Goal: Transaction & Acquisition: Purchase product/service

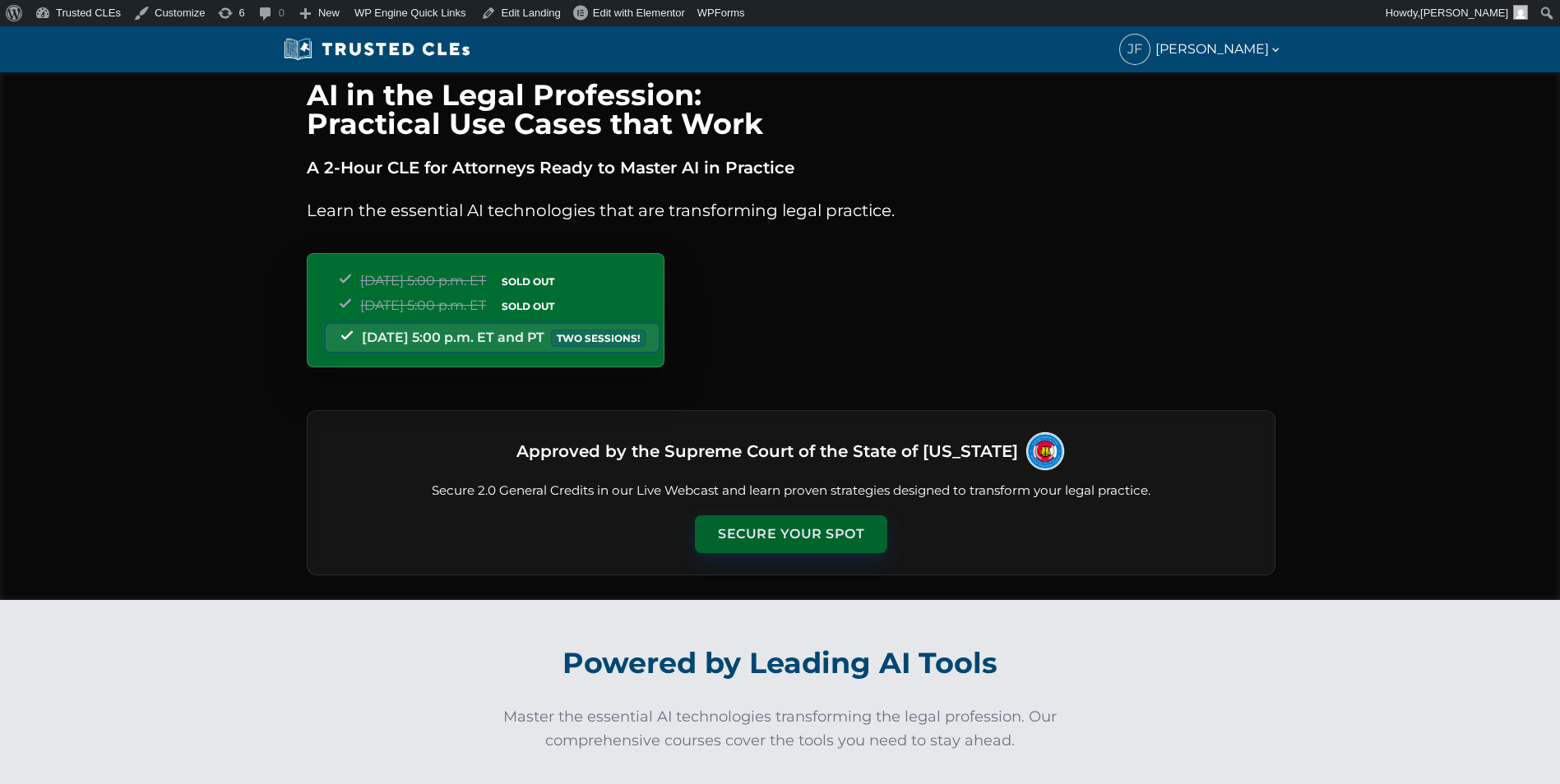
click at [759, 524] on button "Secure Your Spot" at bounding box center [791, 535] width 193 height 38
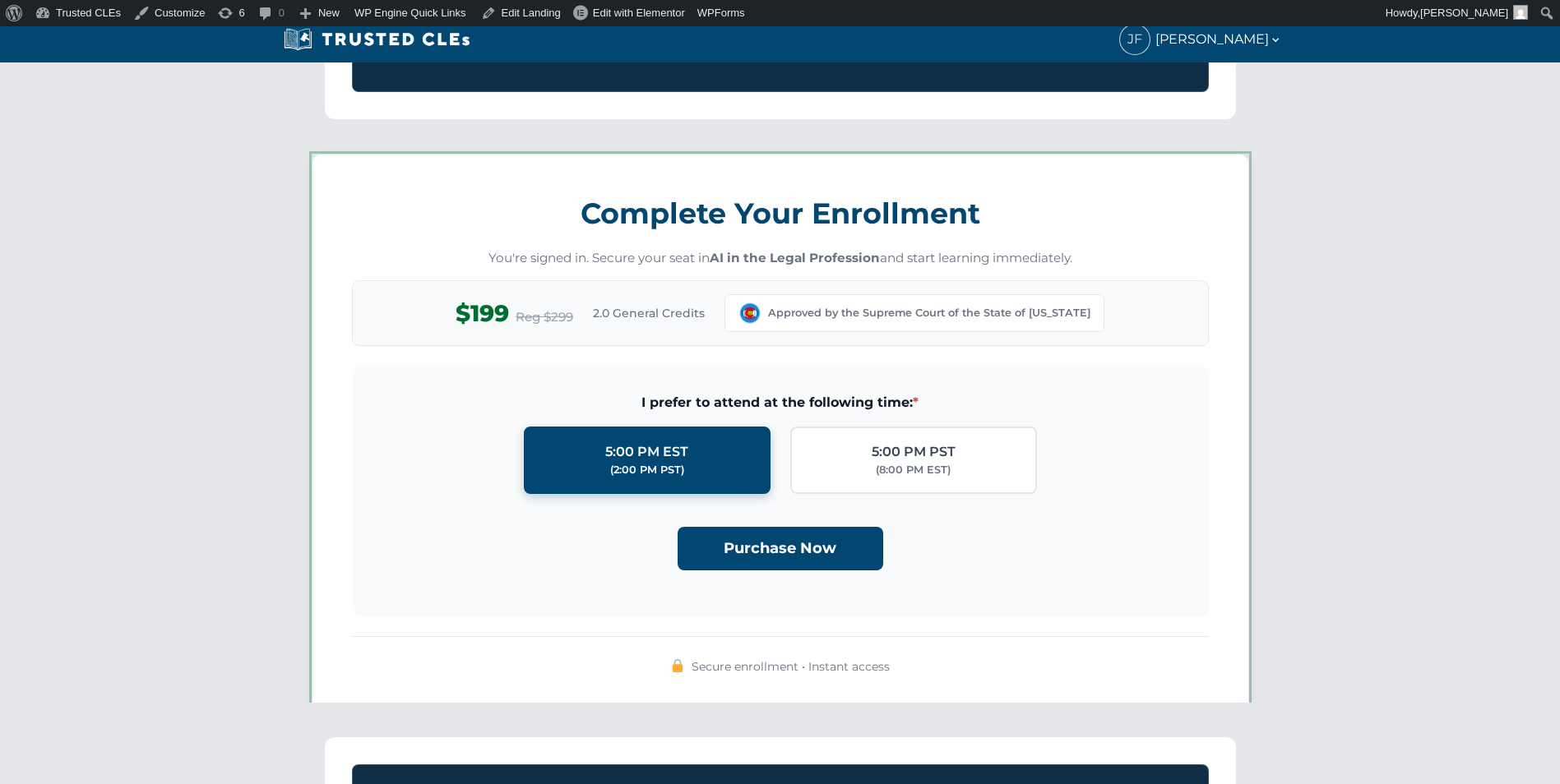
scroll to position [1431, 0]
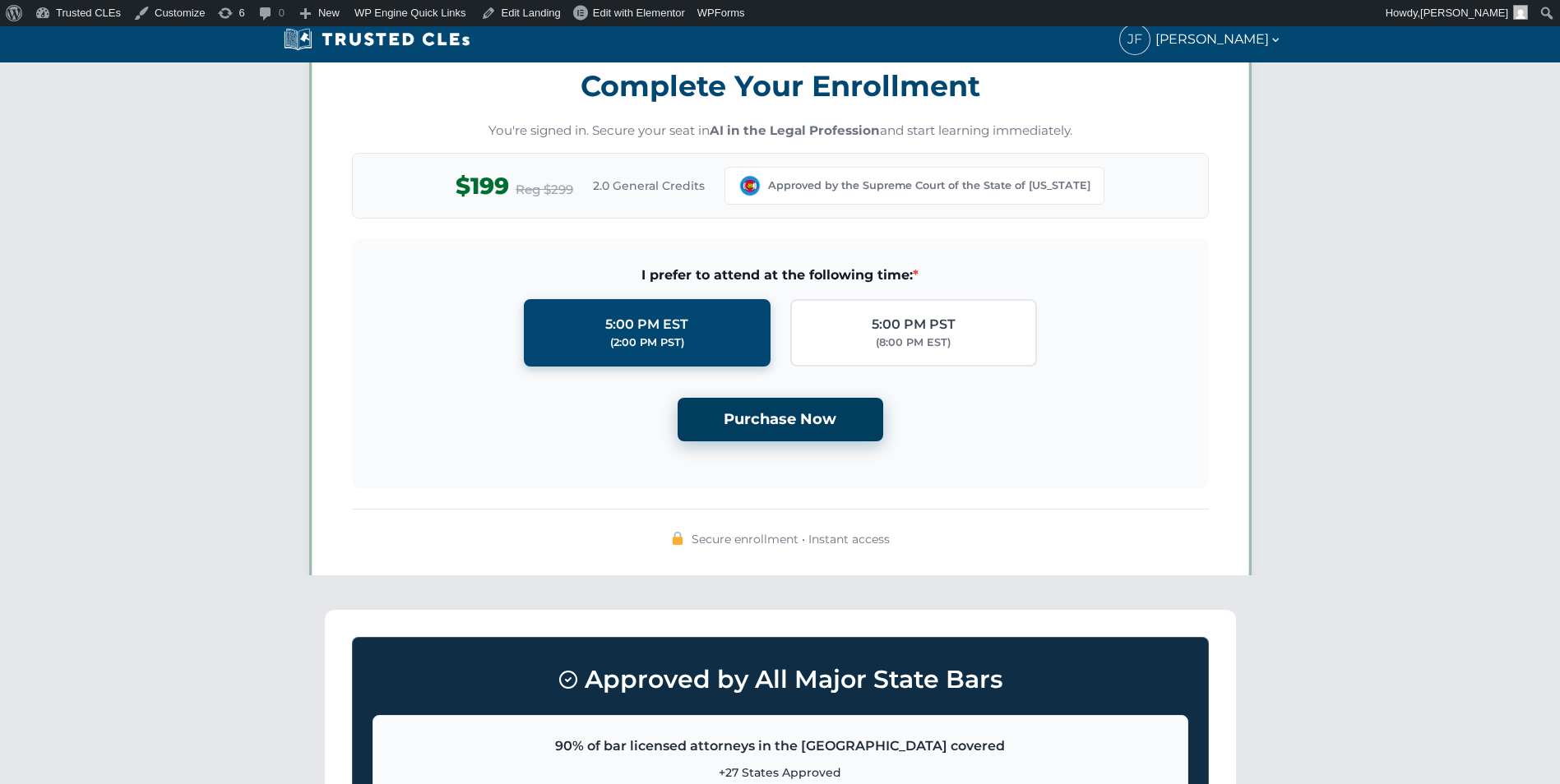
click at [761, 422] on button "Purchase Now" at bounding box center [781, 419] width 206 height 44
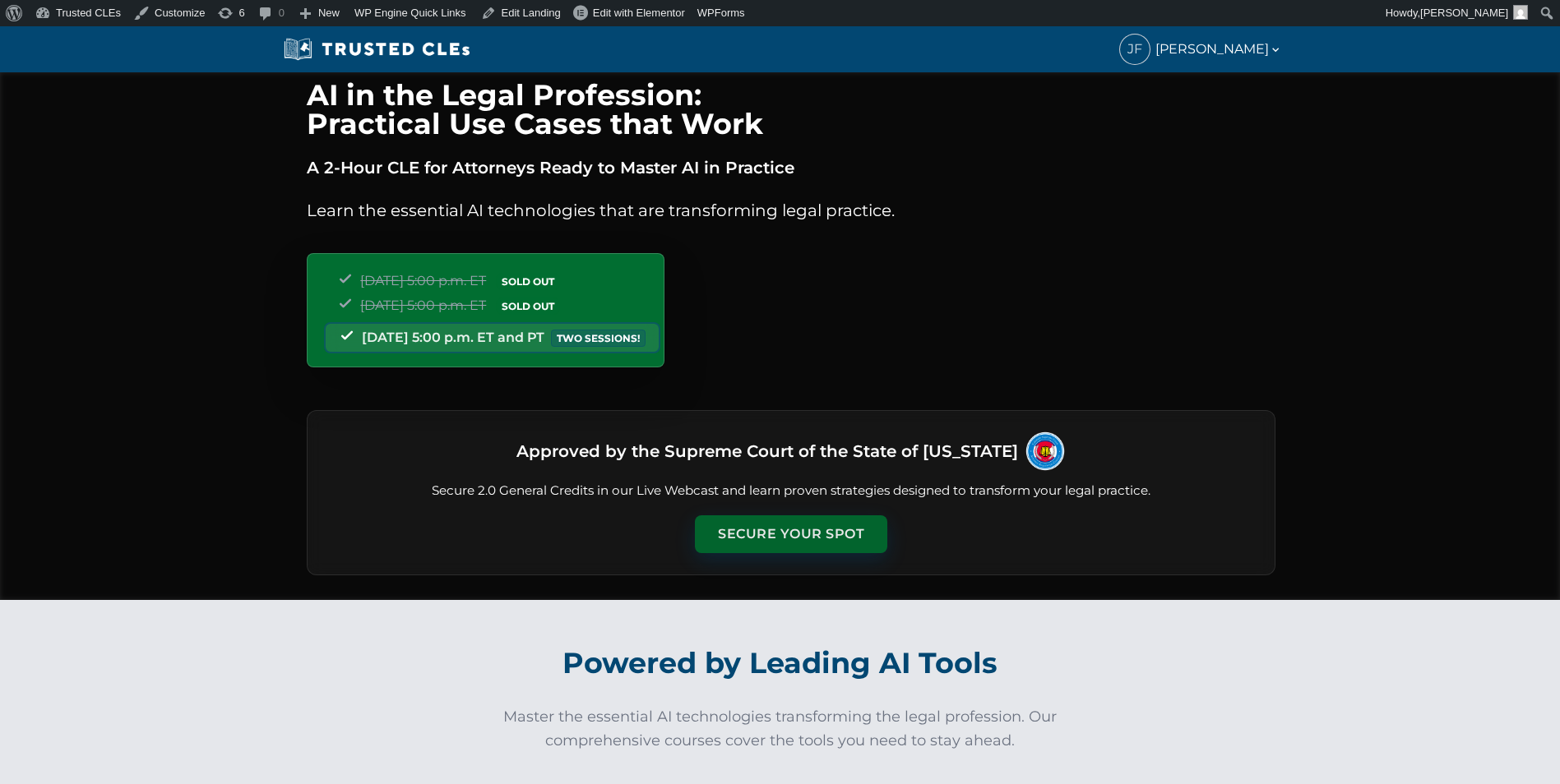
drag, startPoint x: 783, startPoint y: 530, endPoint x: 783, endPoint y: 521, distance: 9.0
click at [783, 531] on button "Secure Your Spot" at bounding box center [791, 535] width 193 height 38
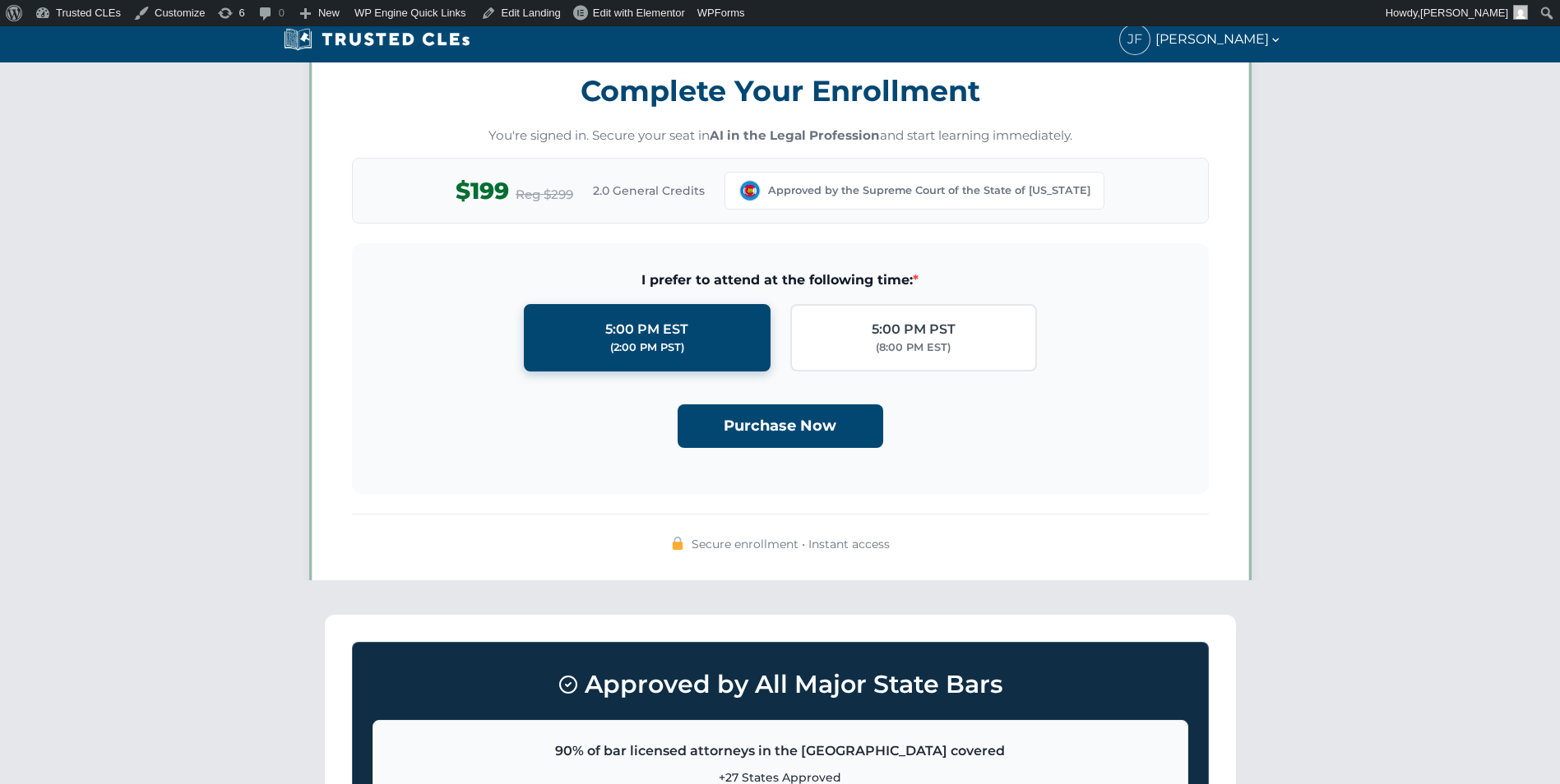
scroll to position [1431, 0]
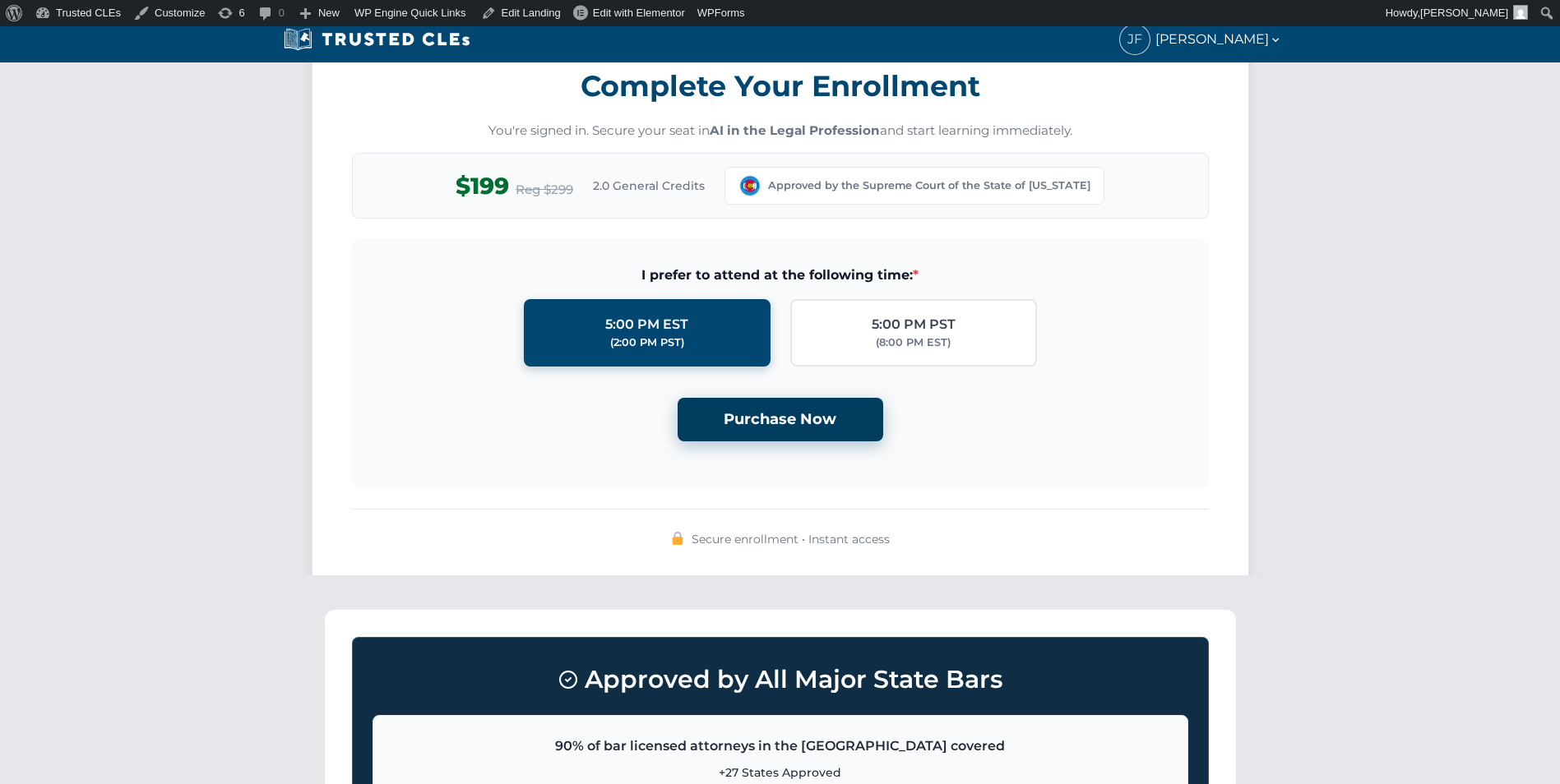
click at [722, 429] on button "Purchase Now" at bounding box center [781, 419] width 206 height 44
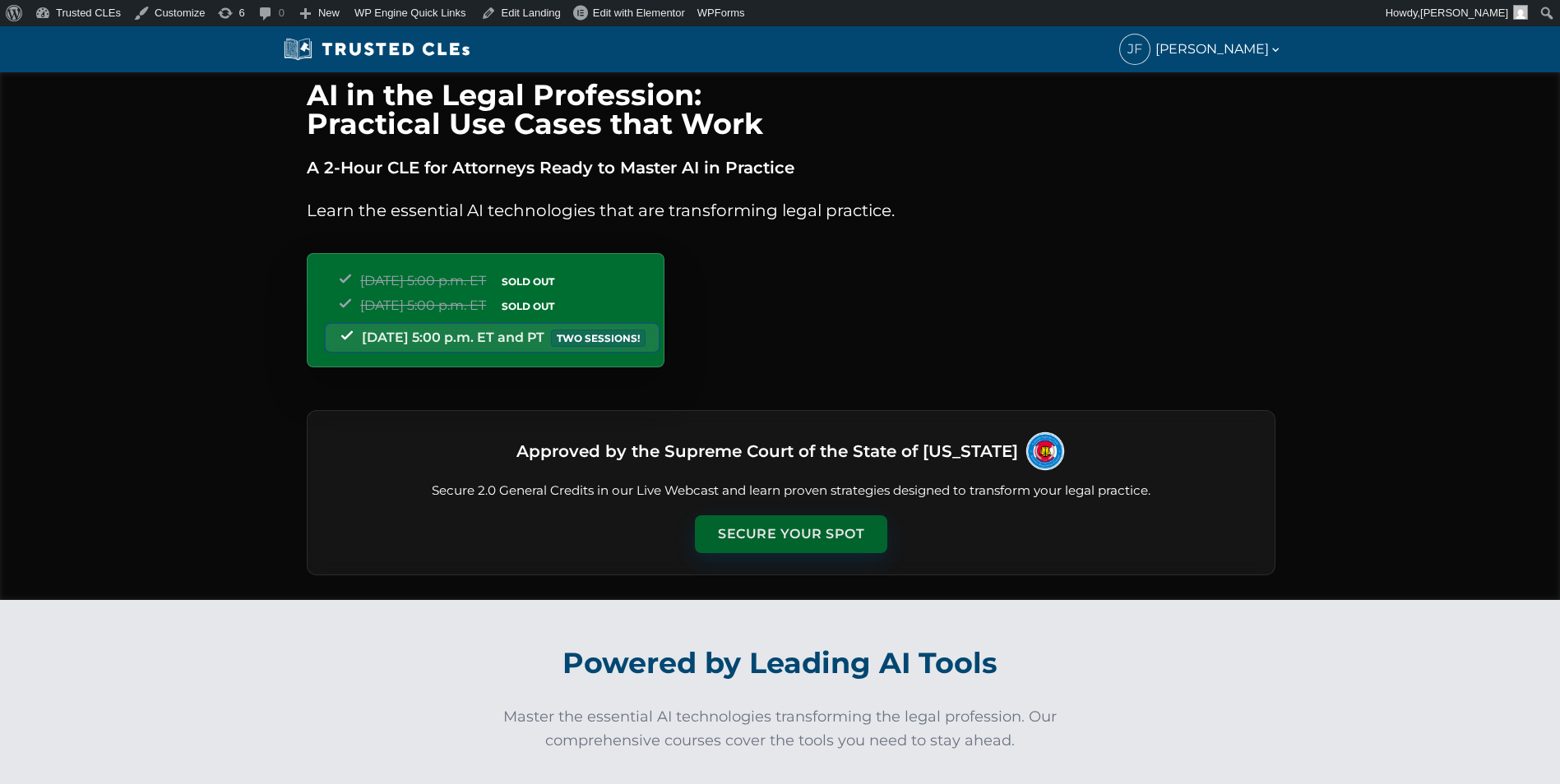
click at [815, 527] on button "Secure Your Spot" at bounding box center [791, 535] width 193 height 38
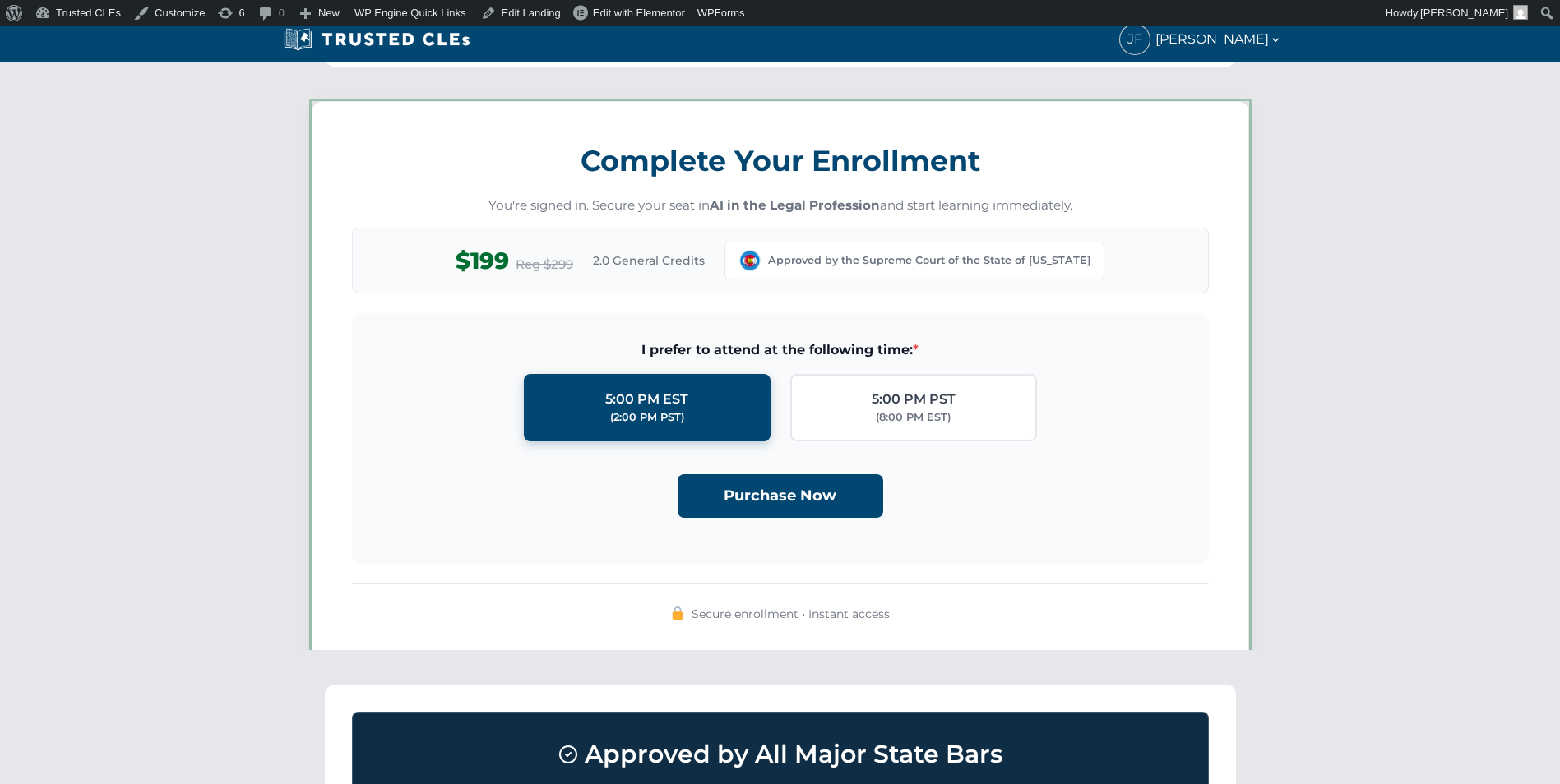
scroll to position [1431, 0]
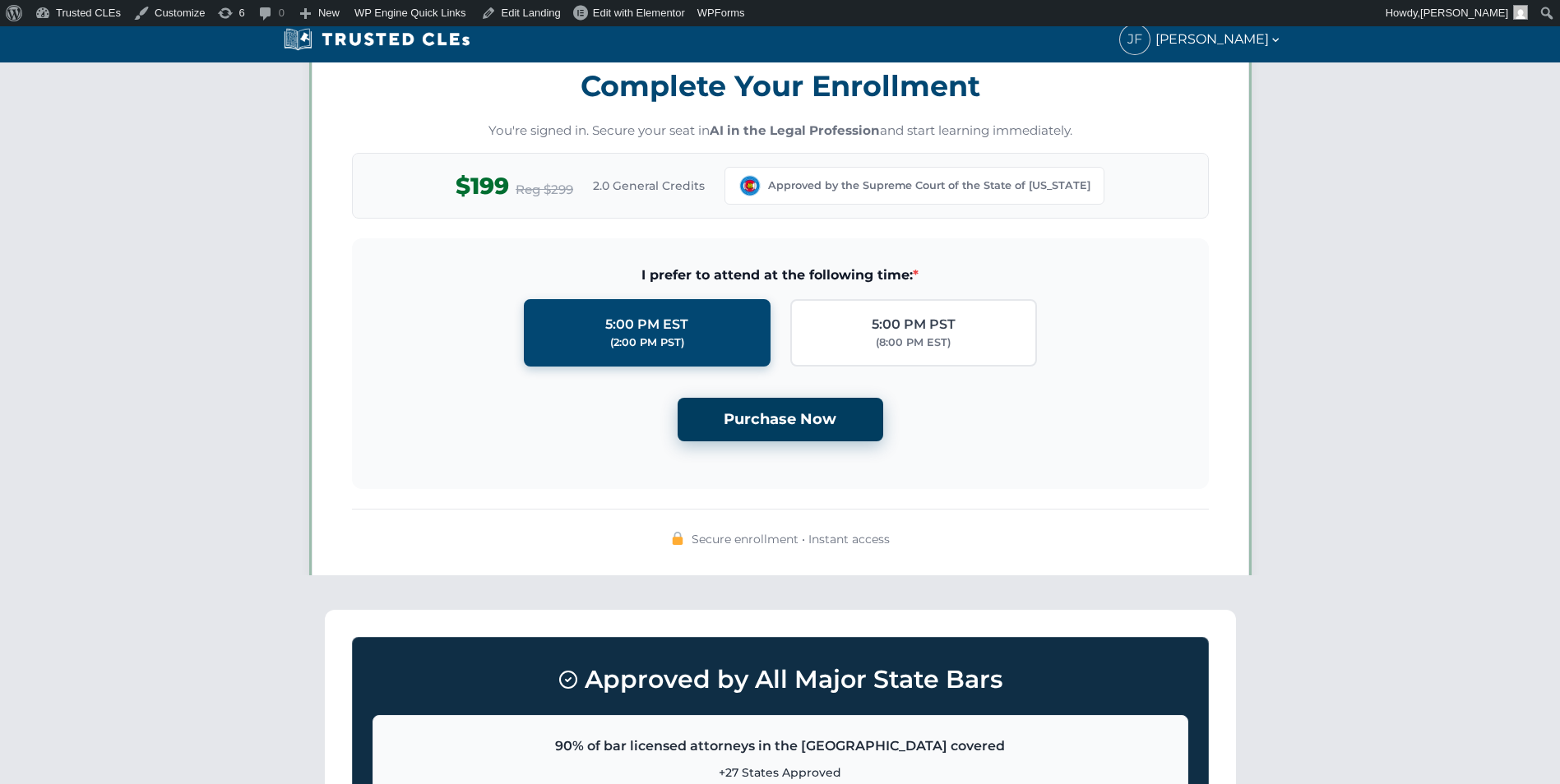
click at [777, 425] on button "Purchase Now" at bounding box center [781, 419] width 206 height 44
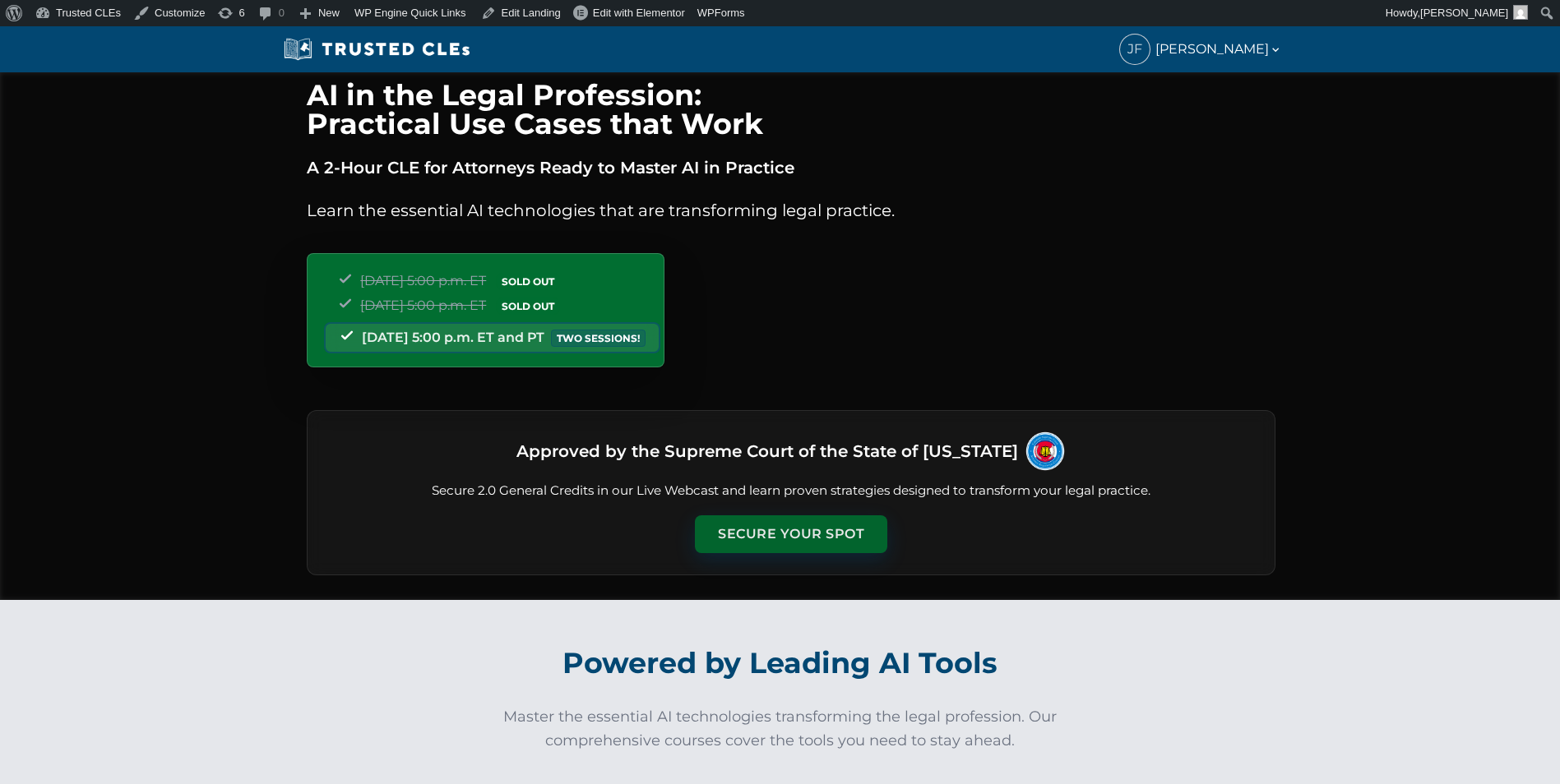
click at [760, 519] on button "Secure Your Spot" at bounding box center [791, 535] width 193 height 38
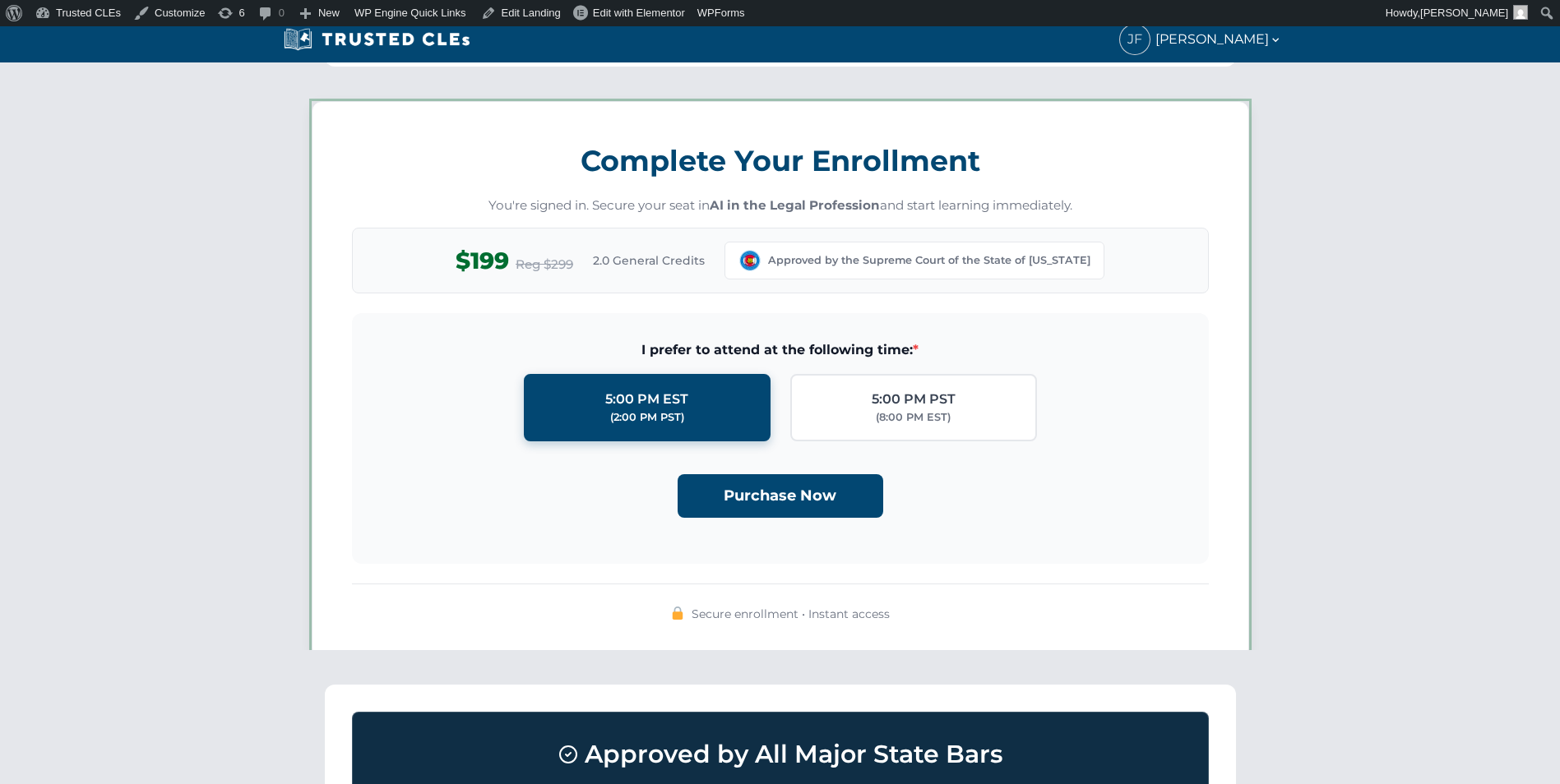
scroll to position [1431, 0]
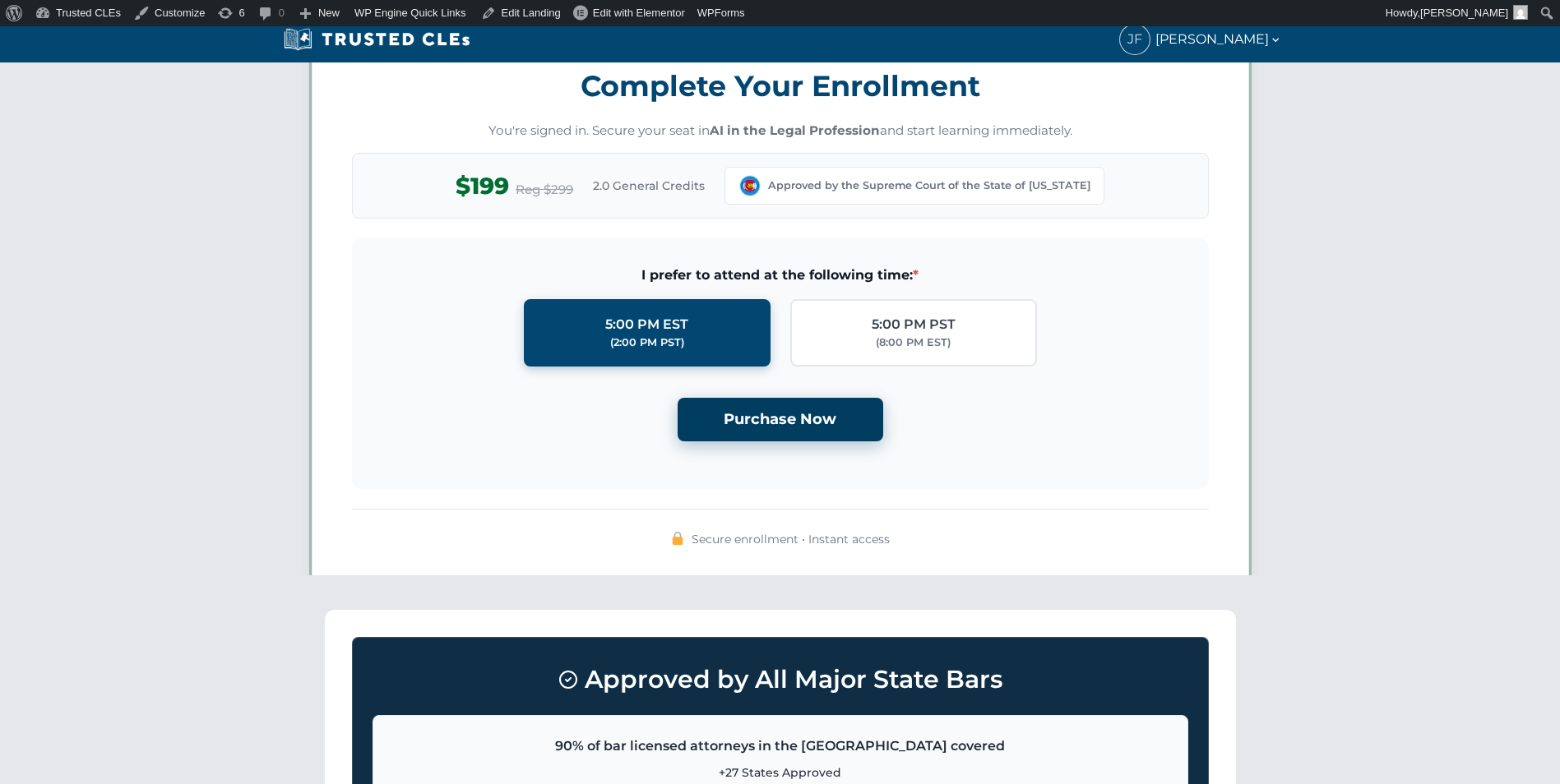
click at [757, 403] on button "Purchase Now" at bounding box center [781, 419] width 206 height 44
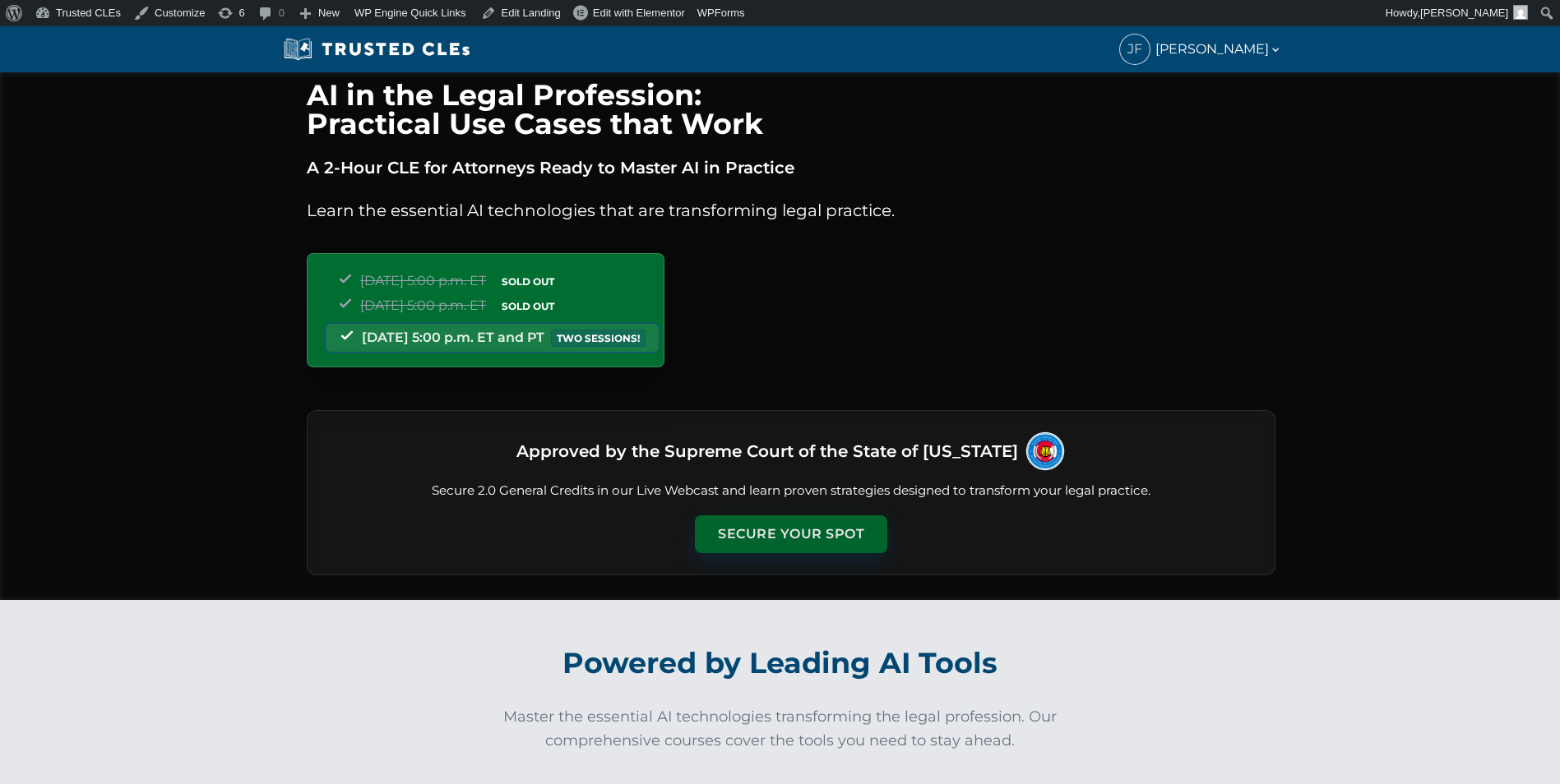
click at [769, 536] on button "Secure Your Spot" at bounding box center [791, 535] width 193 height 38
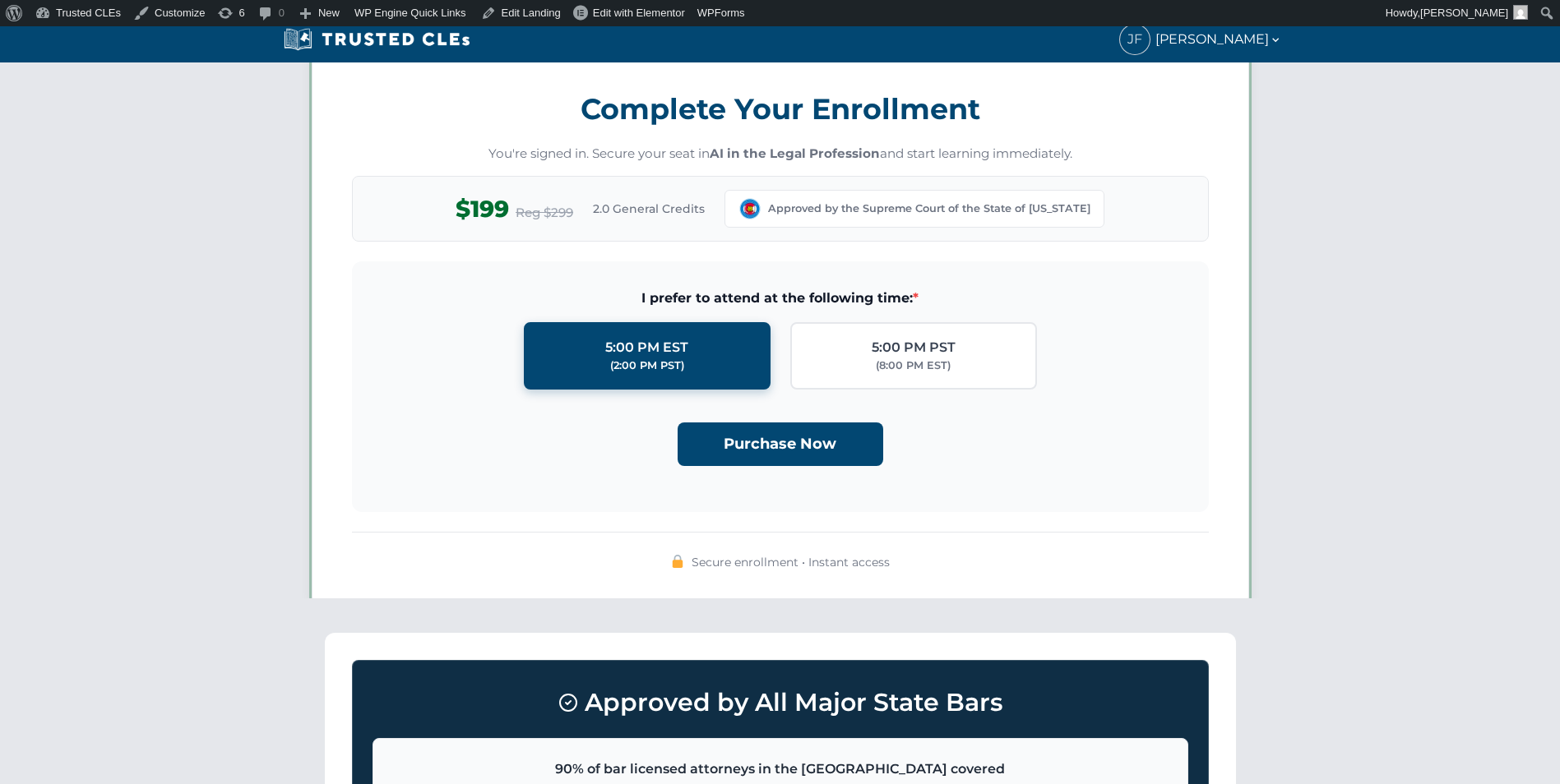
scroll to position [1431, 0]
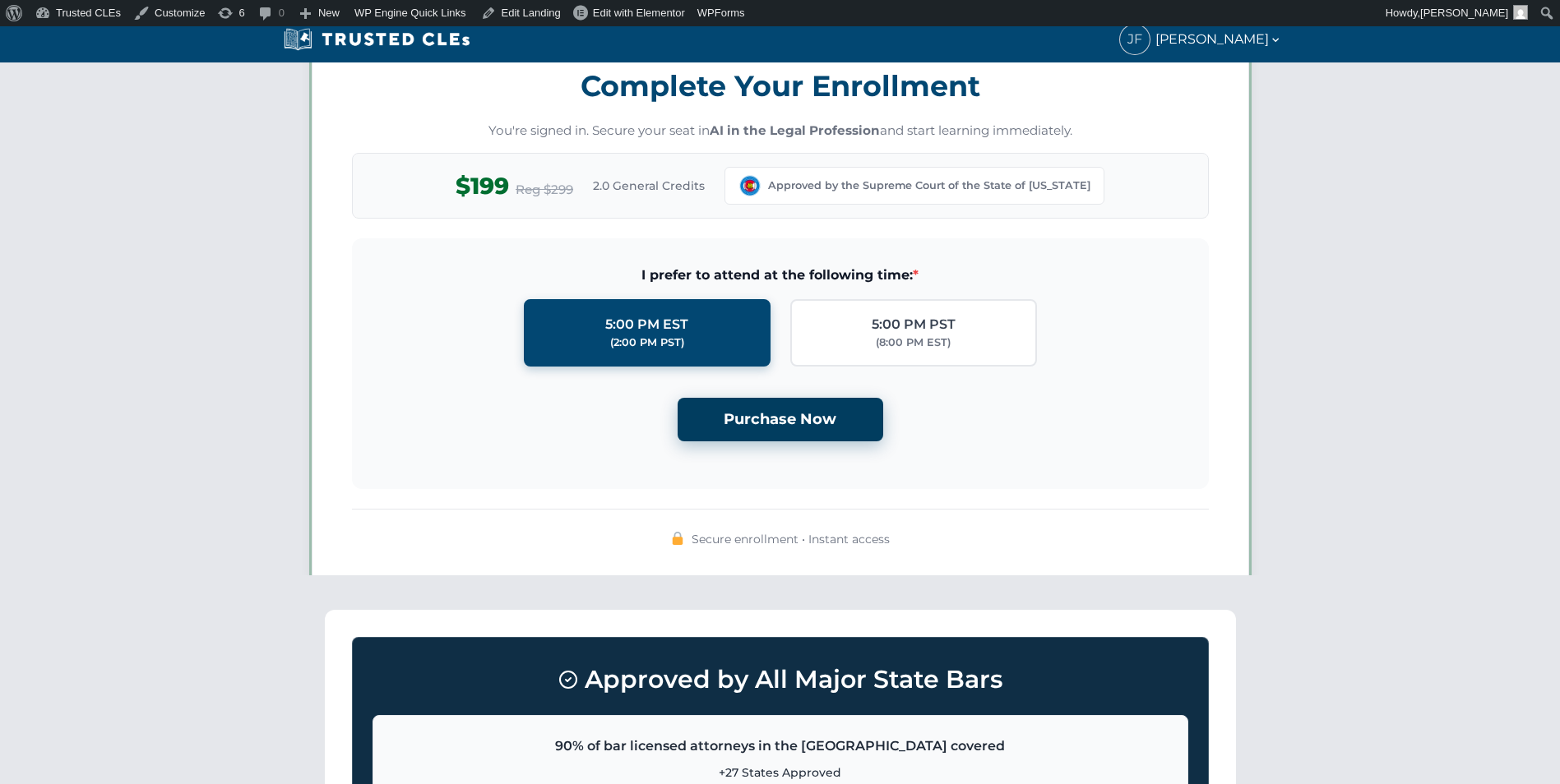
click at [777, 424] on button "Purchase Now" at bounding box center [781, 419] width 206 height 44
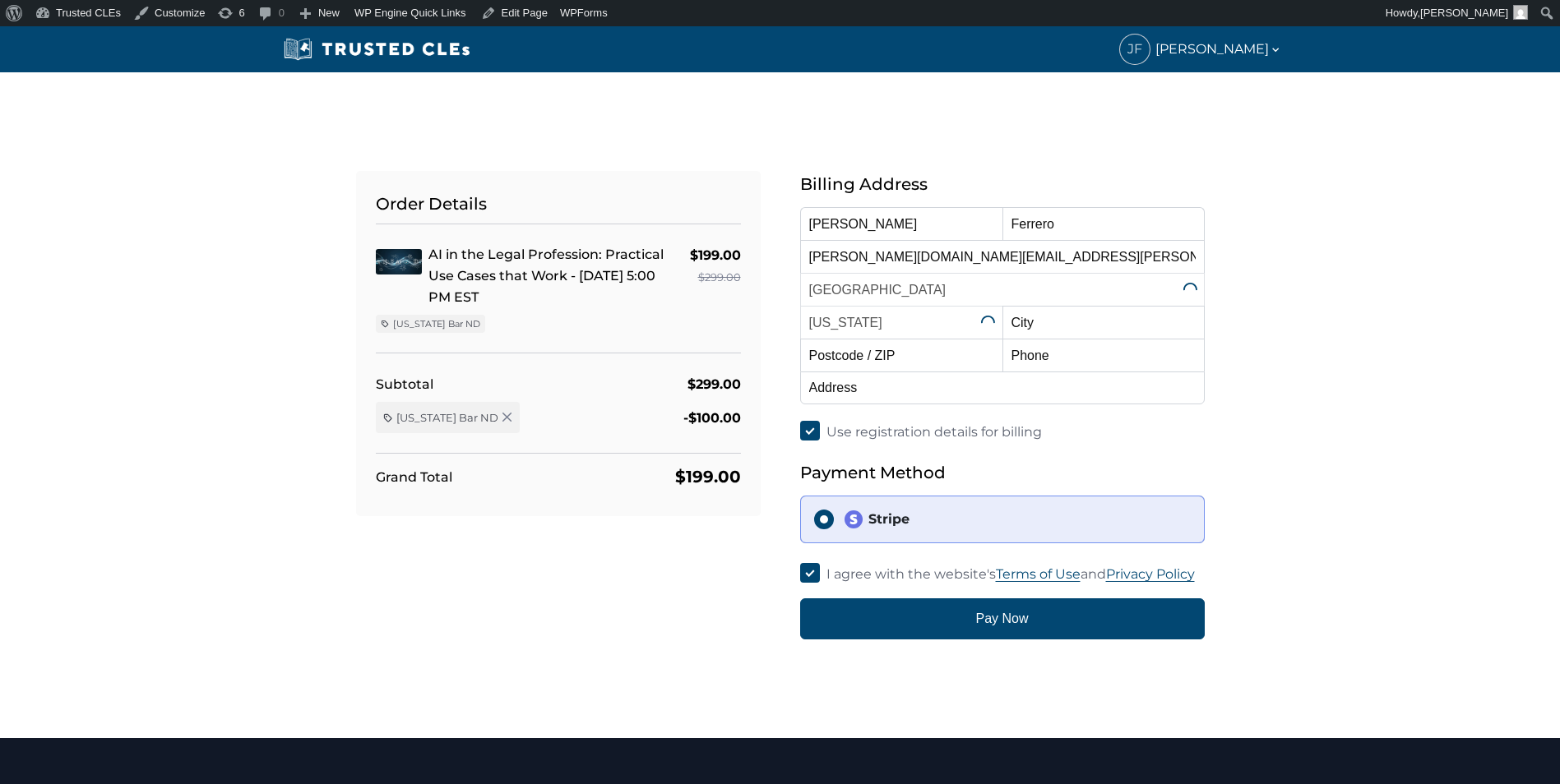
select select "[US_STATE]"
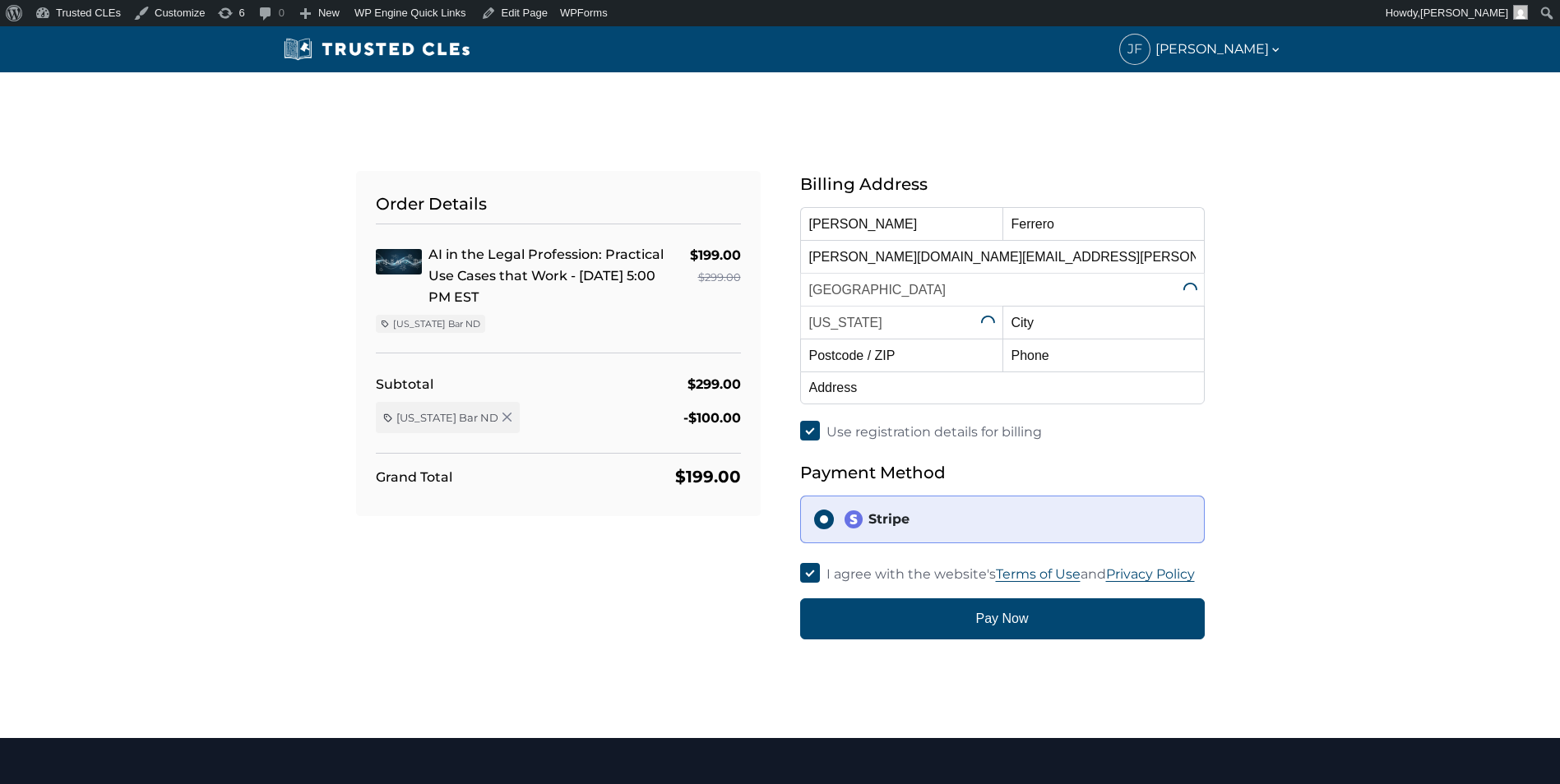
select select "[US_STATE]"
